Goal: Find specific page/section: Find specific page/section

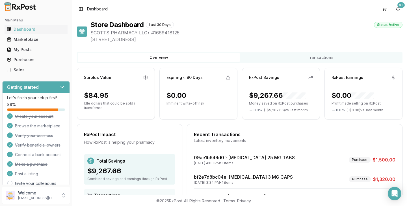
scroll to position [2, 0]
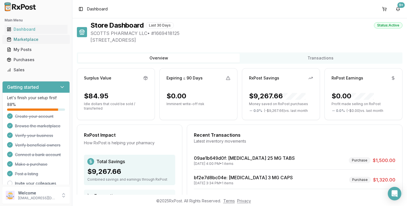
click at [22, 36] on link "Marketplace" at bounding box center [36, 39] width 63 height 10
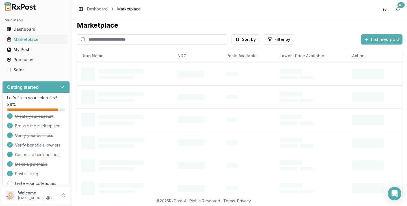
click at [138, 41] on input "search" at bounding box center [152, 39] width 150 height 10
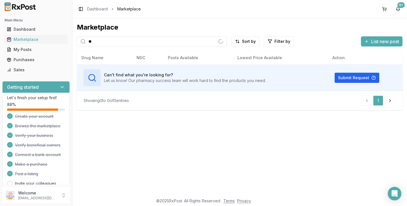
type input "*"
